Goal: Navigation & Orientation: Understand site structure

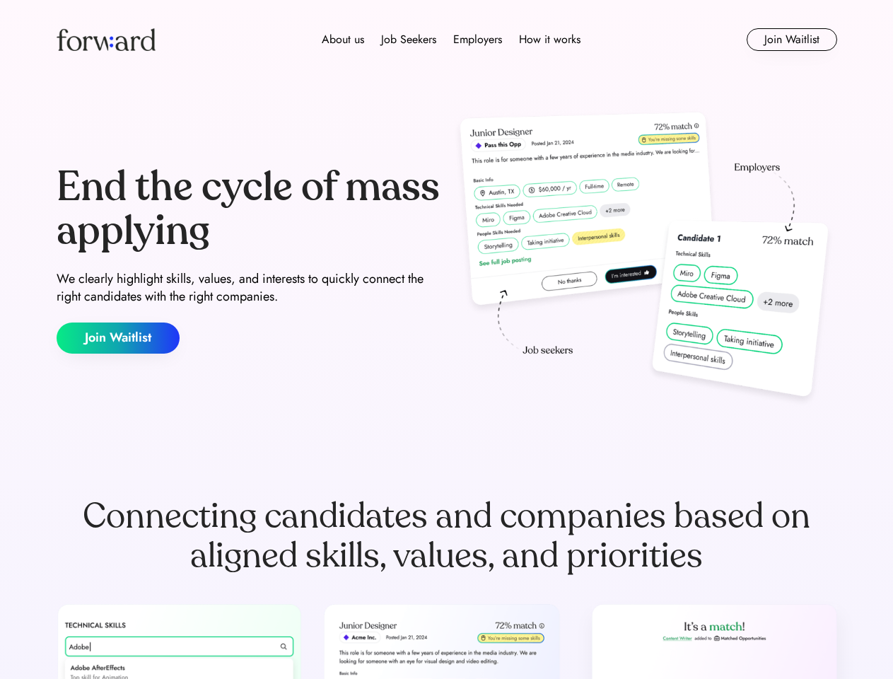
click at [446, 339] on div "End the cycle of mass applying We clearly highlight skills, values, and interes…" at bounding box center [447, 259] width 780 height 304
click at [447, 40] on div "About us Job Seekers Employers How it works" at bounding box center [450, 39] width 557 height 17
click at [106, 40] on img at bounding box center [106, 39] width 99 height 23
click at [451, 40] on div "About us Job Seekers Employers How it works" at bounding box center [450, 39] width 557 height 17
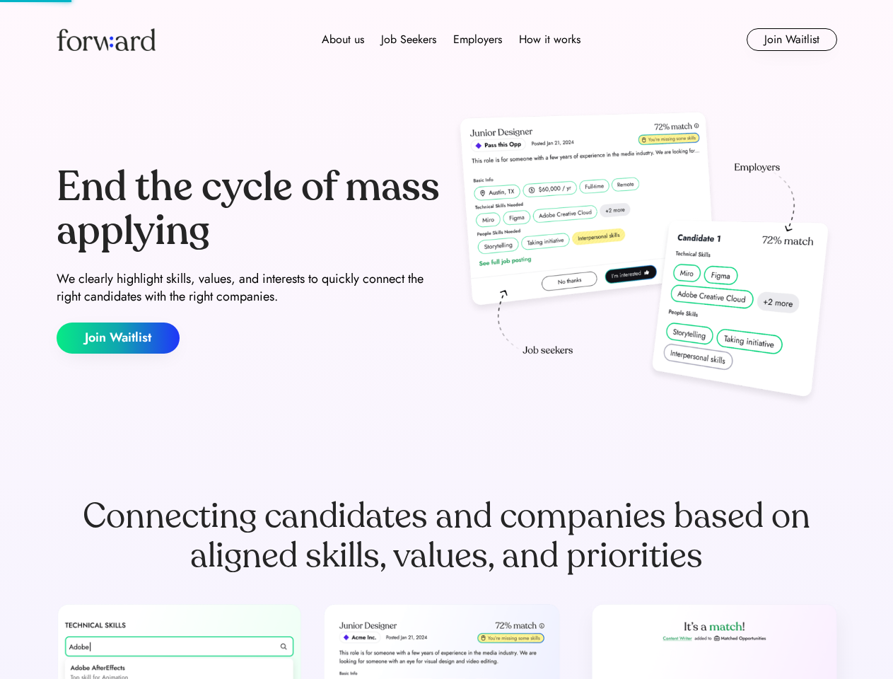
click at [343, 40] on div "About us" at bounding box center [343, 39] width 42 height 17
click at [409, 40] on div "Job Seekers" at bounding box center [408, 39] width 55 height 17
click at [477, 40] on div "Employers" at bounding box center [477, 39] width 49 height 17
click at [548, 40] on div "How it works" at bounding box center [549, 39] width 61 height 17
click at [791, 40] on button "Join Waitlist" at bounding box center [791, 39] width 90 height 23
